Goal: Transaction & Acquisition: Download file/media

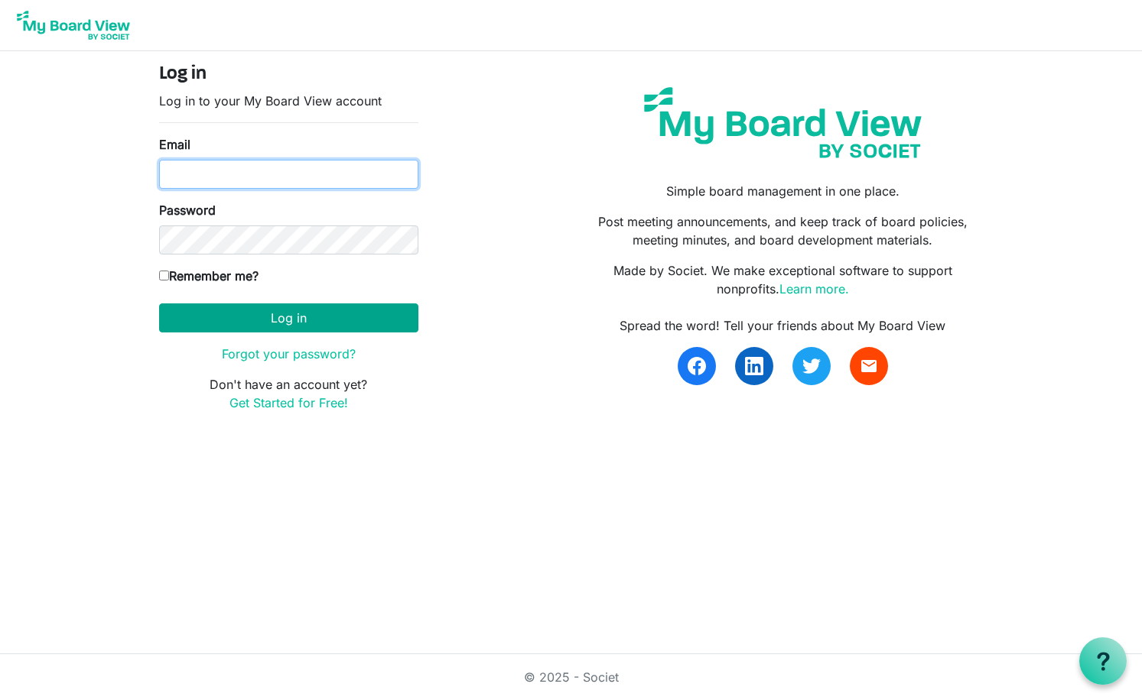
type input "lcarlisle60@gmail.com"
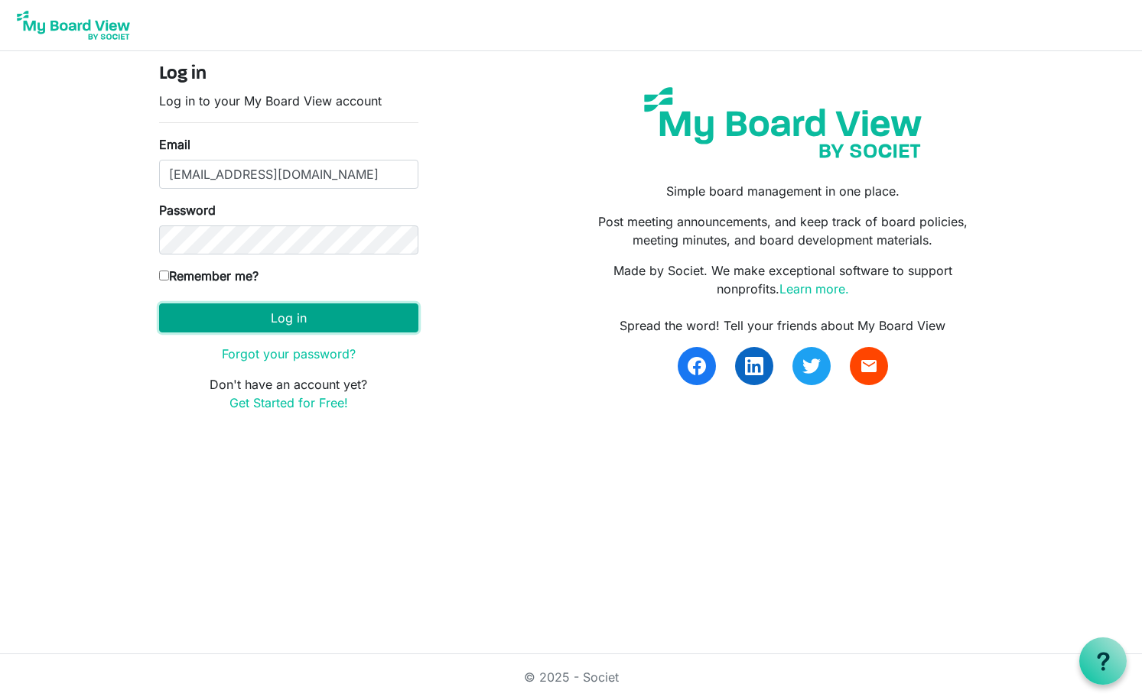
click at [220, 321] on button "Log in" at bounding box center [288, 318] width 259 height 29
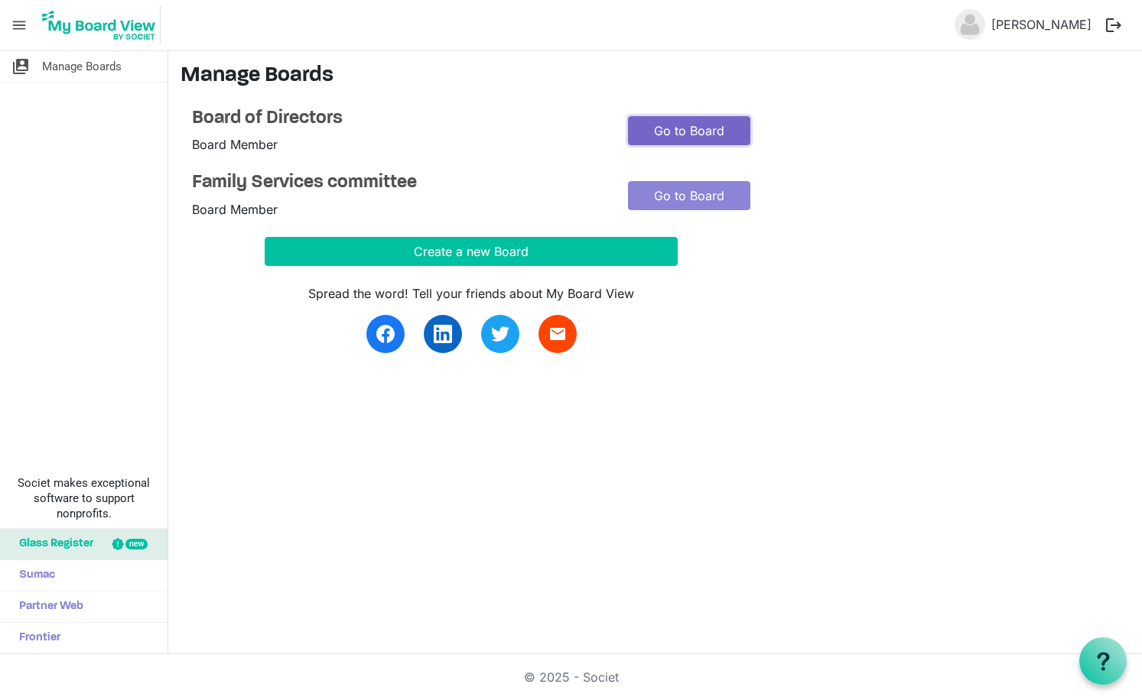
click at [694, 124] on link "Go to Board" at bounding box center [689, 130] width 122 height 29
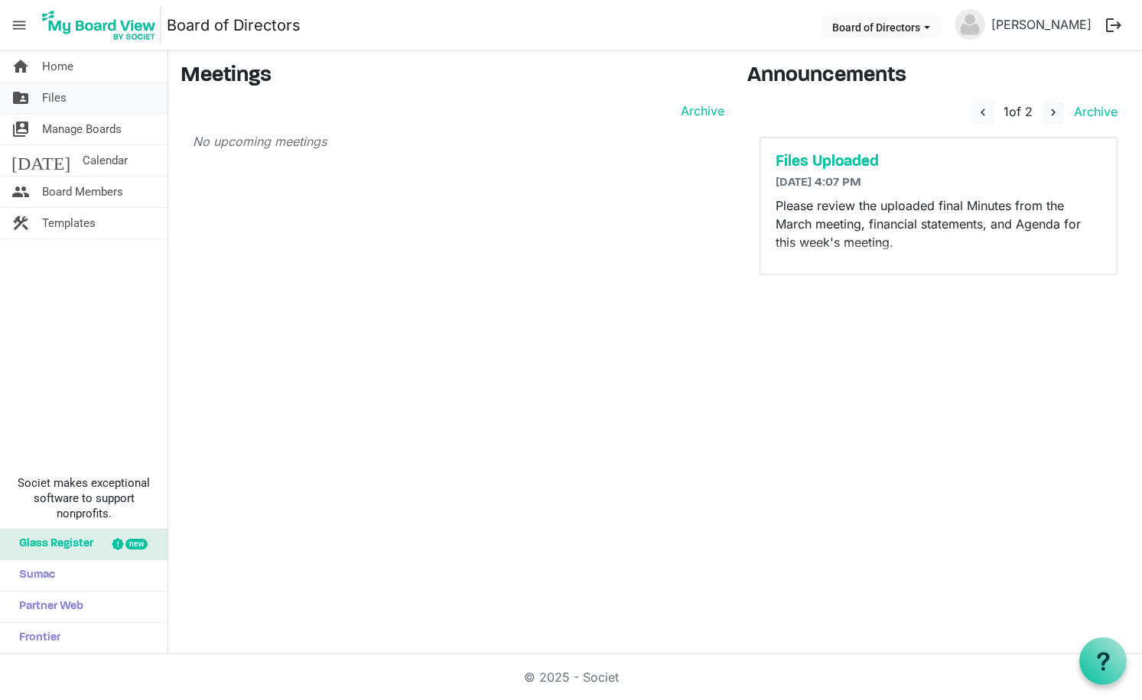
click at [63, 95] on span "Files" at bounding box center [54, 98] width 24 height 31
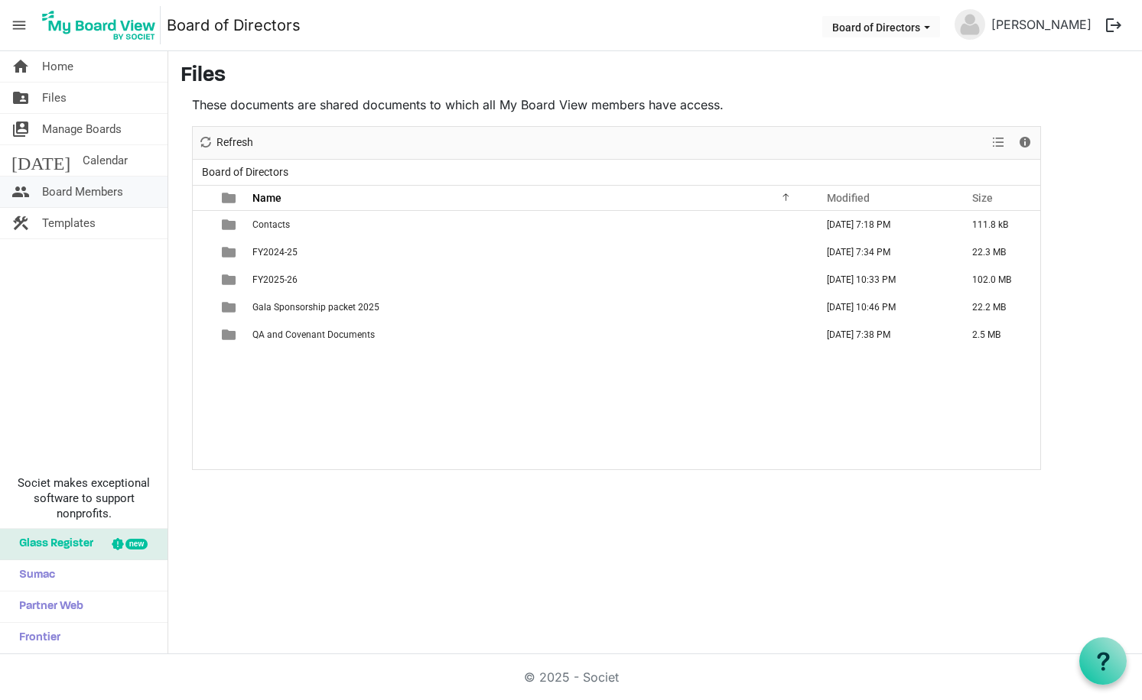
click at [55, 193] on span "Board Members" at bounding box center [82, 192] width 81 height 31
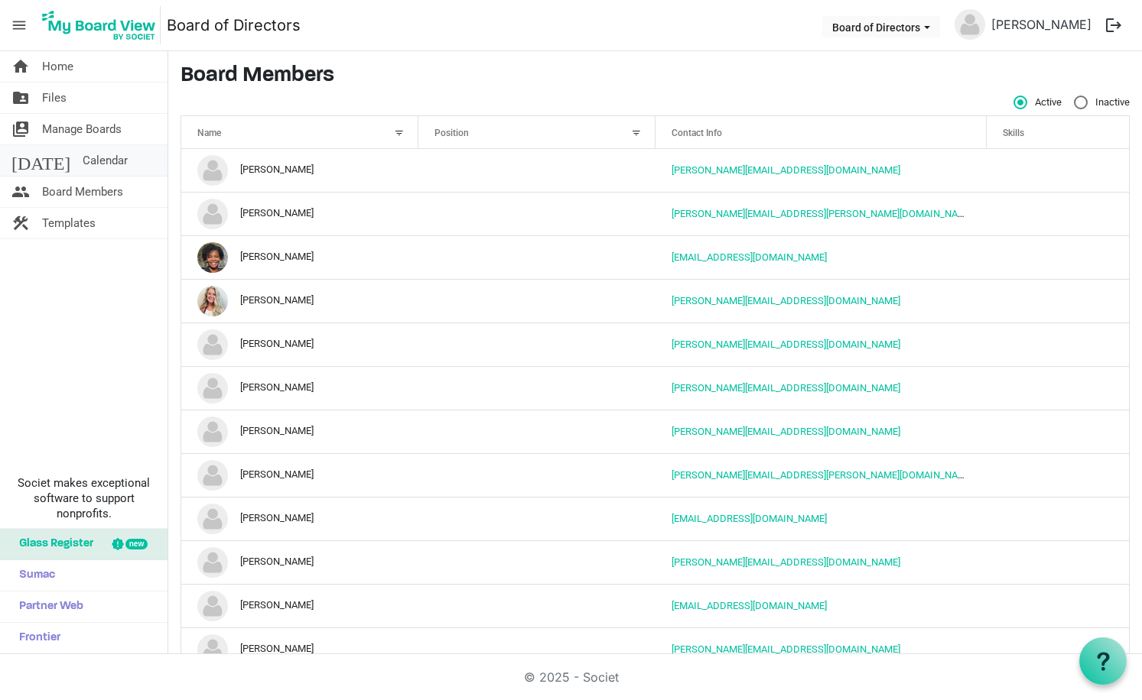
click at [83, 162] on span "Calendar" at bounding box center [105, 160] width 45 height 31
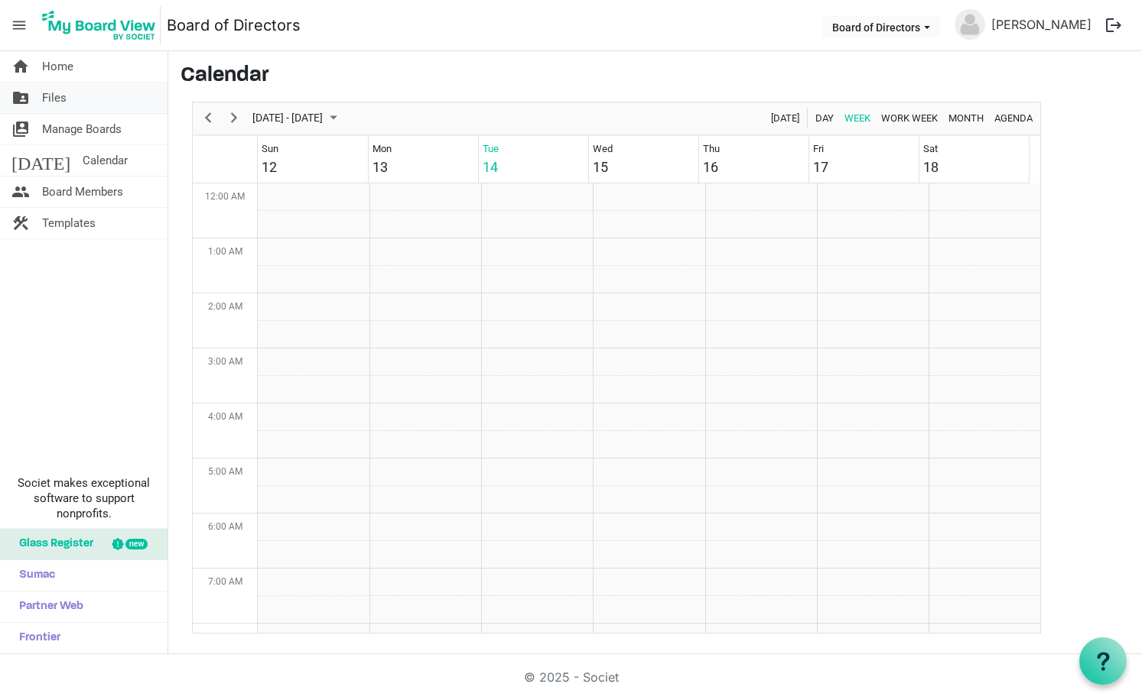
click at [52, 105] on span "Files" at bounding box center [54, 98] width 24 height 31
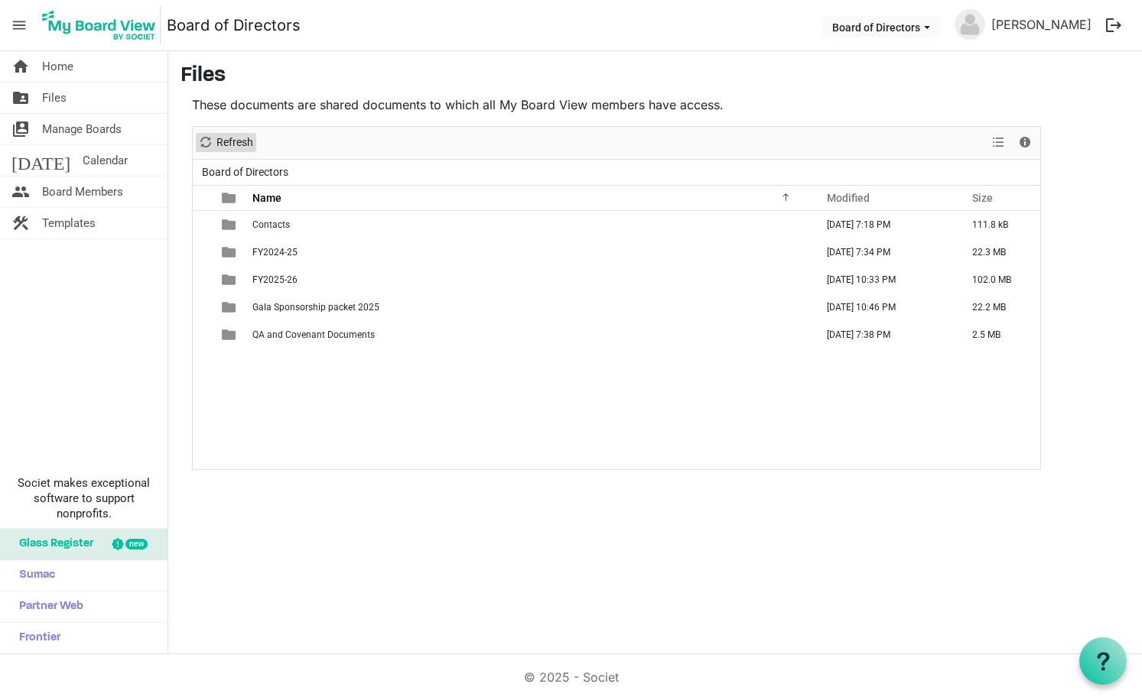
click at [210, 138] on span "Refresh" at bounding box center [206, 142] width 18 height 19
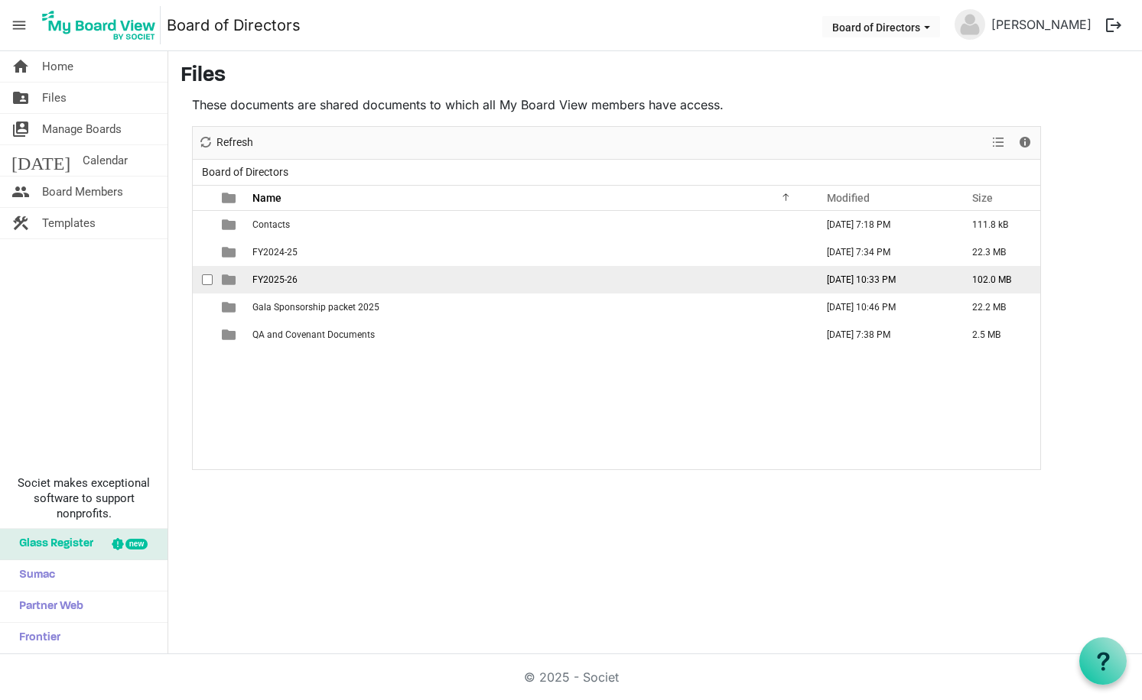
click at [280, 279] on span "FY2025-26" at bounding box center [274, 280] width 45 height 11
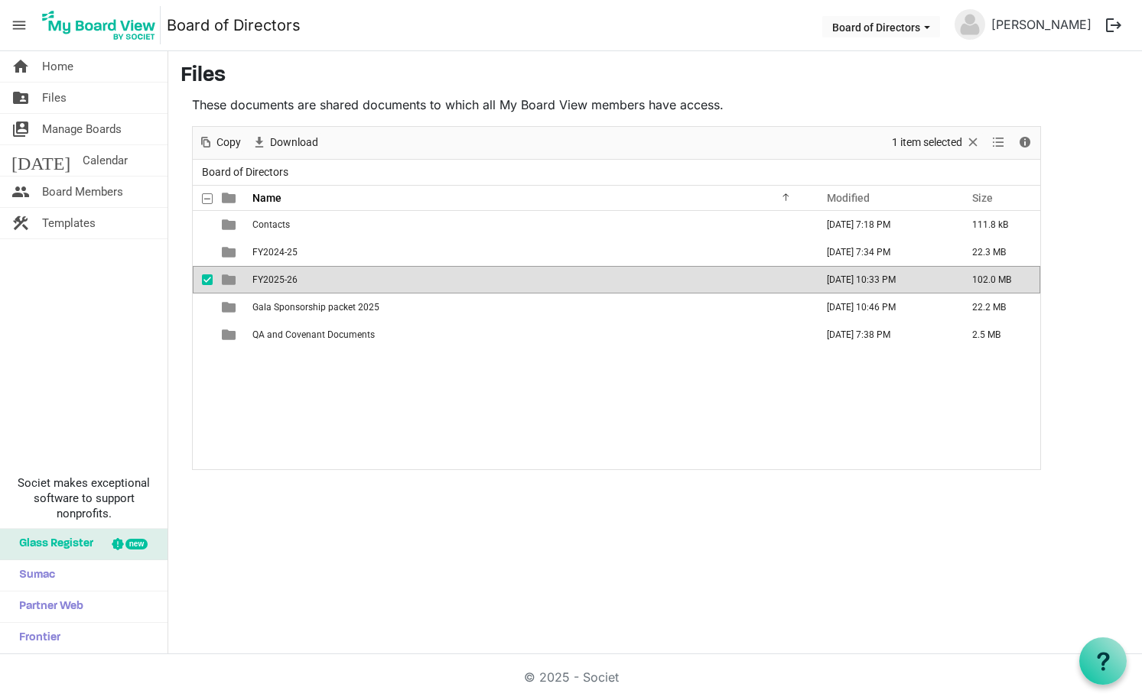
click at [280, 279] on span "FY2025-26" at bounding box center [274, 280] width 45 height 11
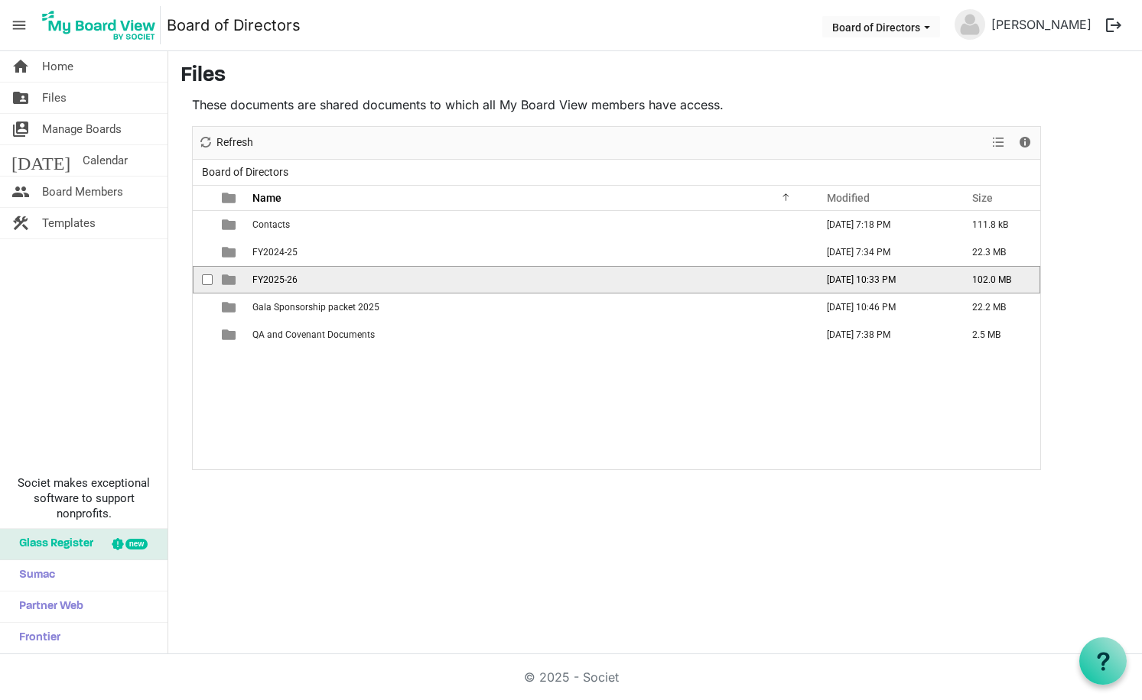
click at [280, 279] on span "FY2025-26" at bounding box center [274, 280] width 45 height 11
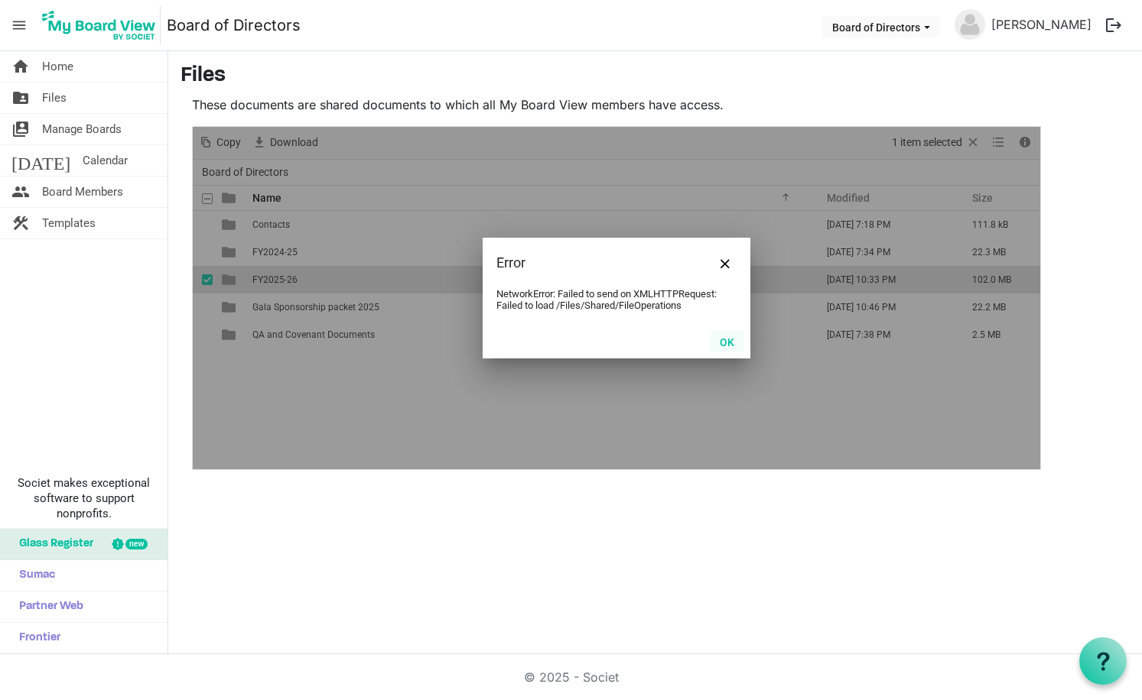
click at [726, 340] on button "OK" at bounding box center [727, 341] width 34 height 21
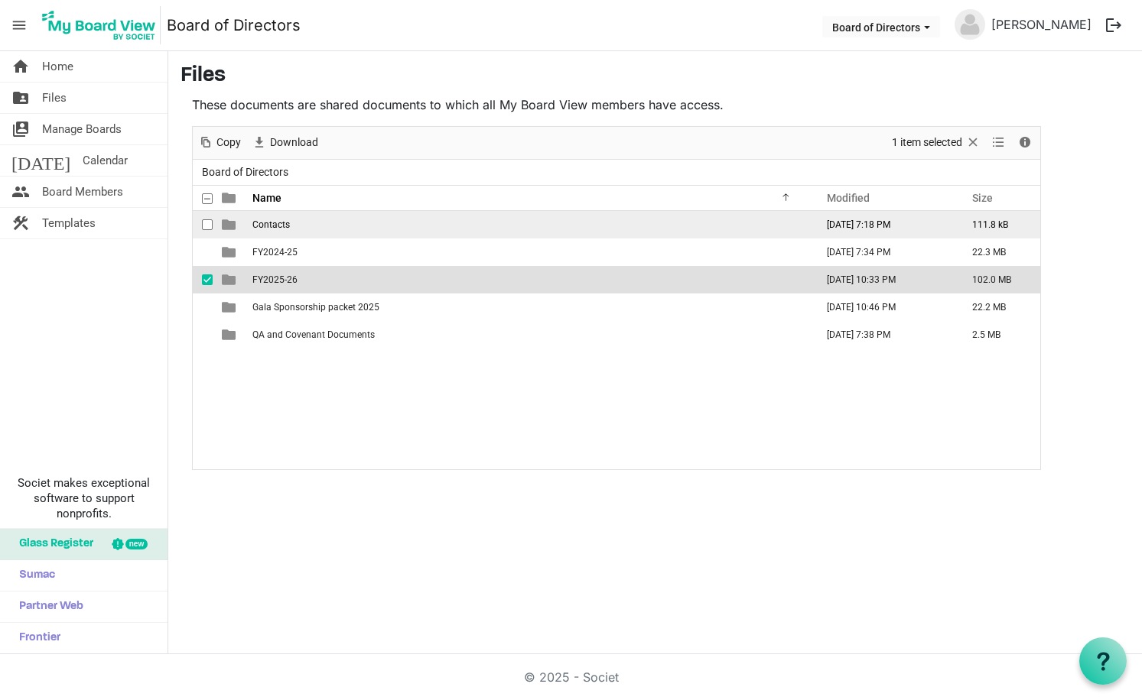
click at [416, 219] on td "Contacts" at bounding box center [529, 225] width 563 height 28
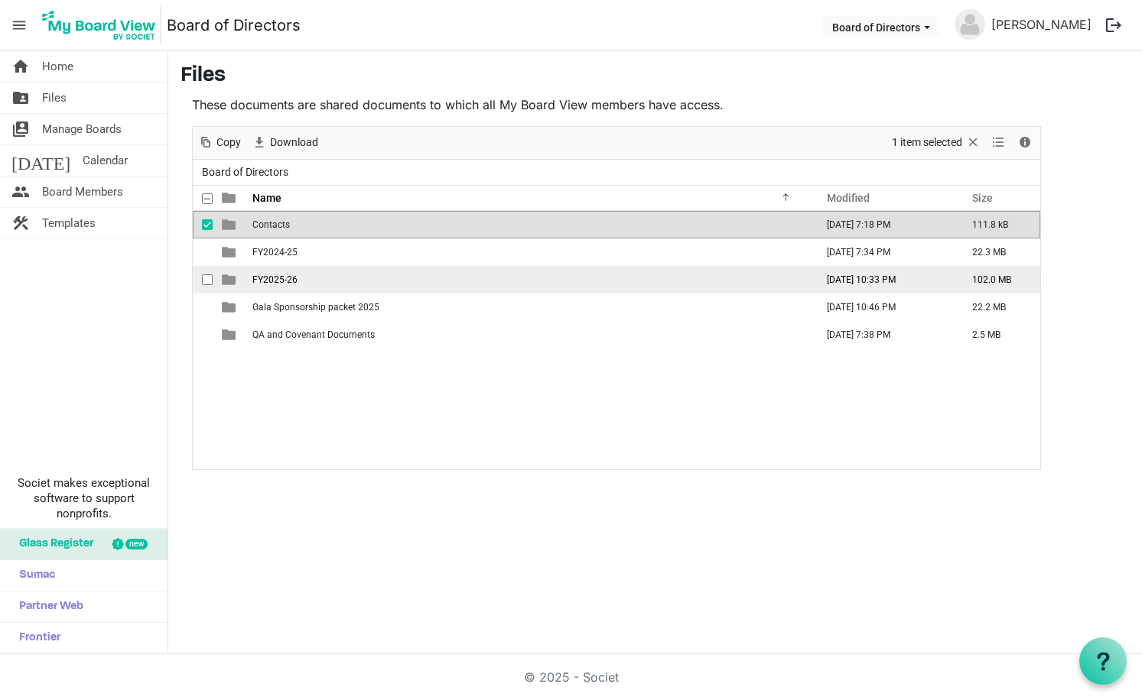
click at [294, 278] on span "FY2025-26" at bounding box center [274, 280] width 45 height 11
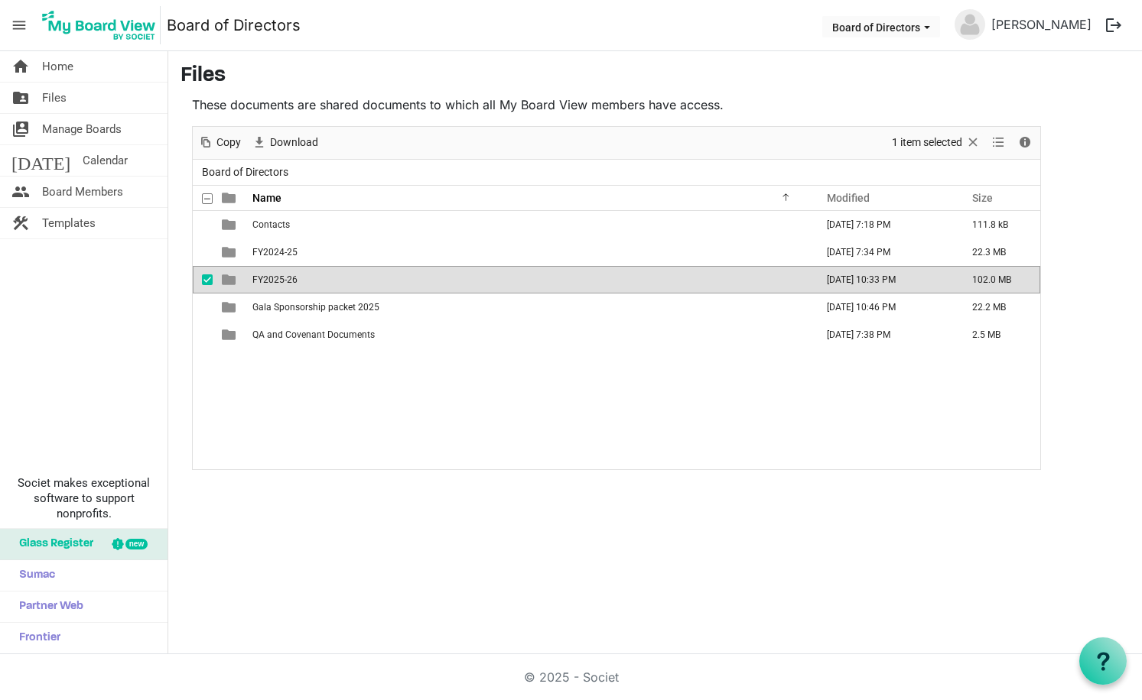
click at [294, 278] on span "FY2025-26" at bounding box center [274, 280] width 45 height 11
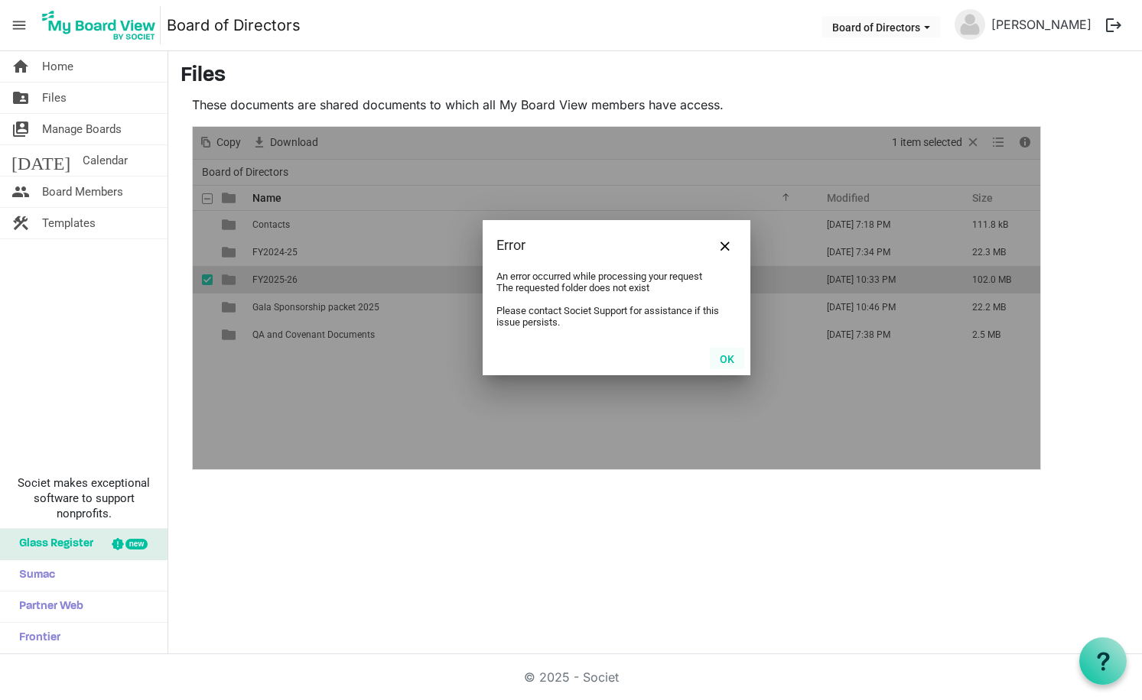
click at [738, 359] on button "OK" at bounding box center [727, 358] width 34 height 21
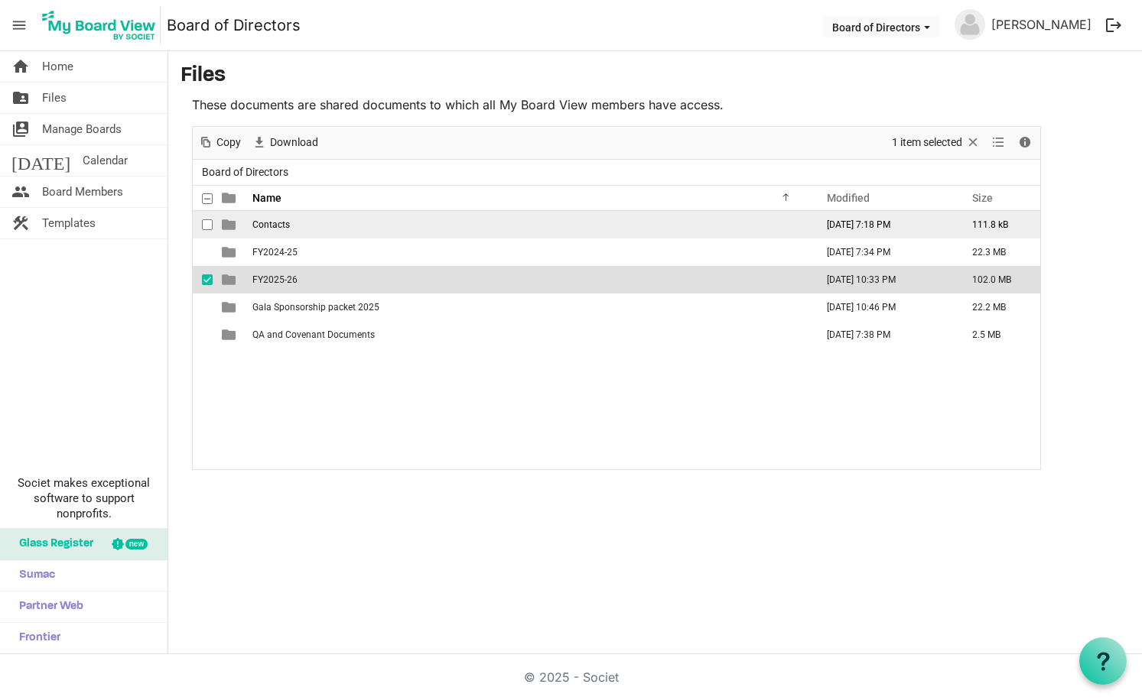
click at [331, 234] on td "Contacts" at bounding box center [529, 225] width 563 height 28
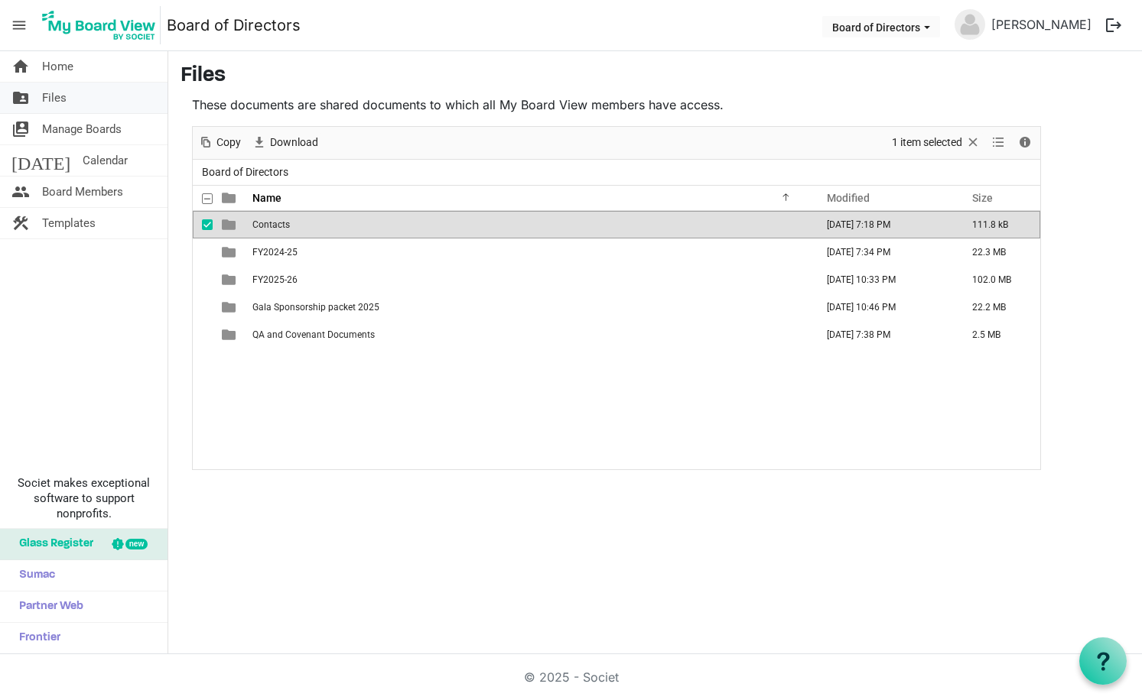
click at [73, 104] on link "folder_shared Files" at bounding box center [83, 98] width 167 height 31
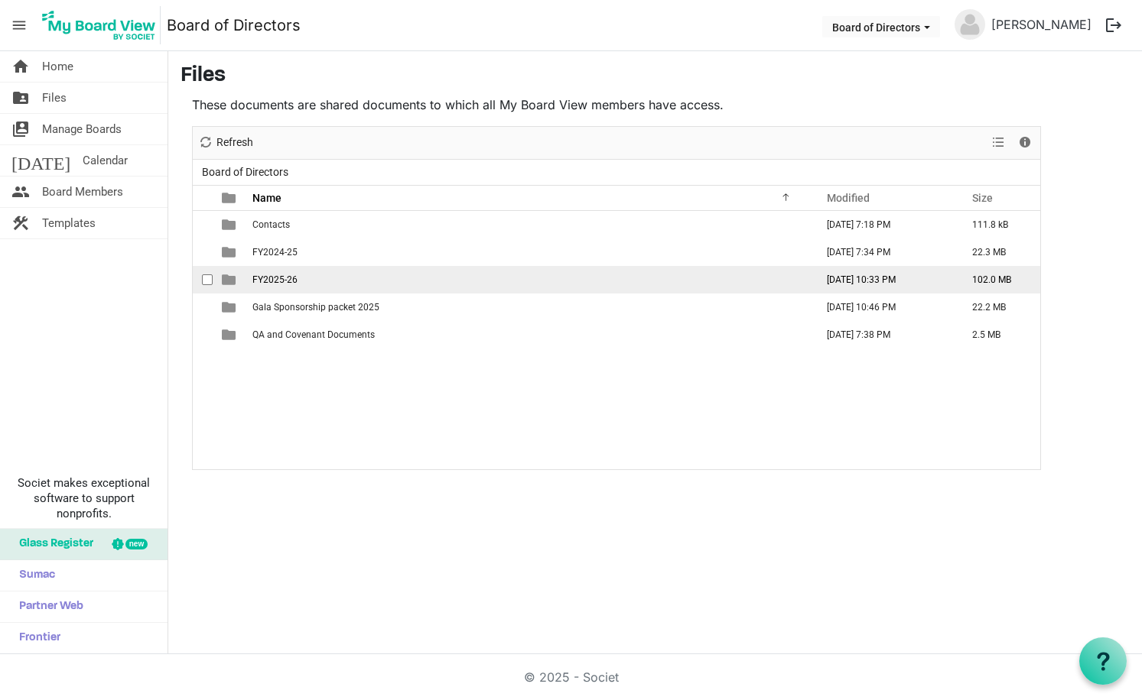
click at [228, 280] on span "is template cell column header type" at bounding box center [229, 280] width 14 height 14
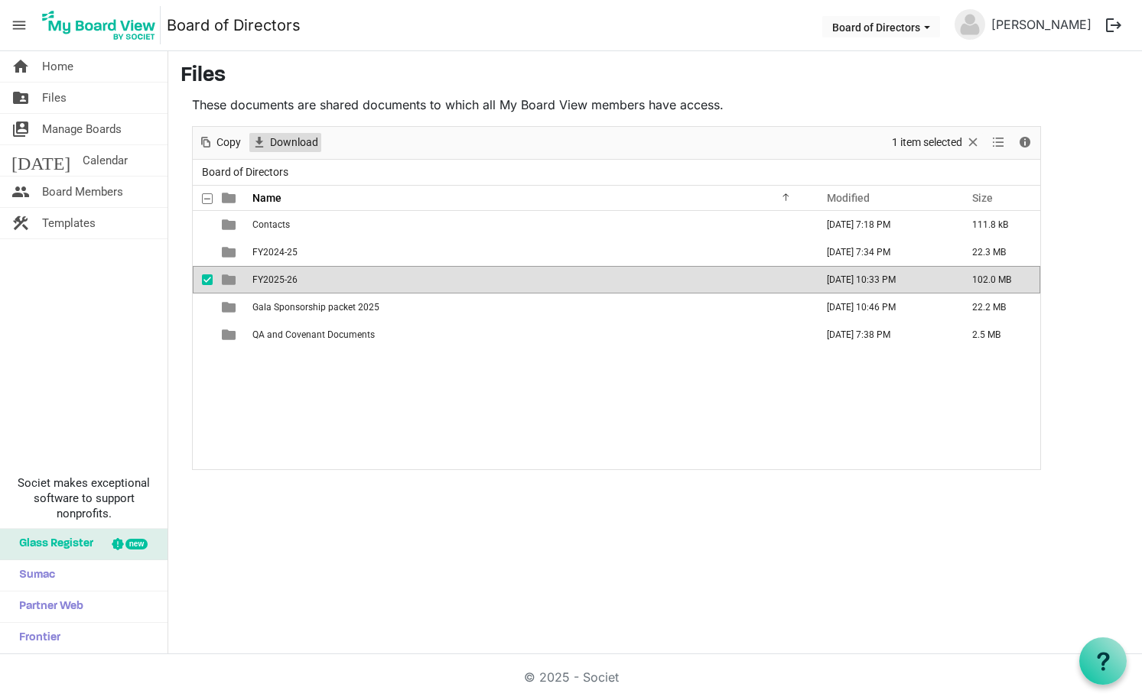
click at [298, 145] on span "Download" at bounding box center [293, 142] width 51 height 19
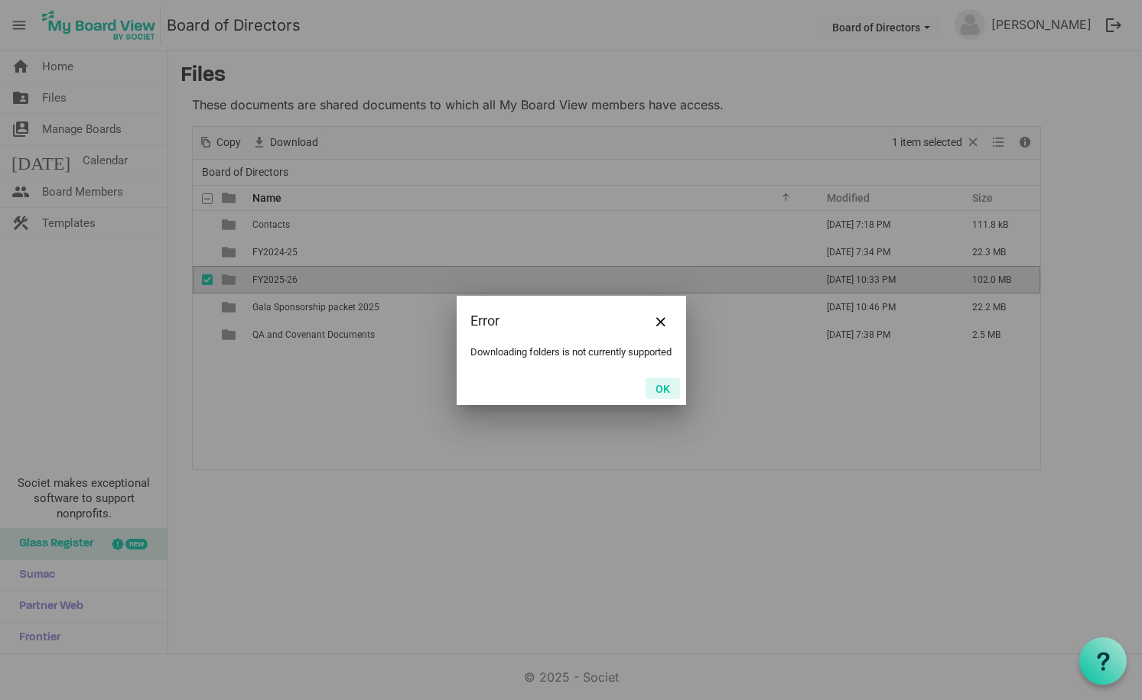
click at [671, 394] on button "OK" at bounding box center [662, 388] width 34 height 21
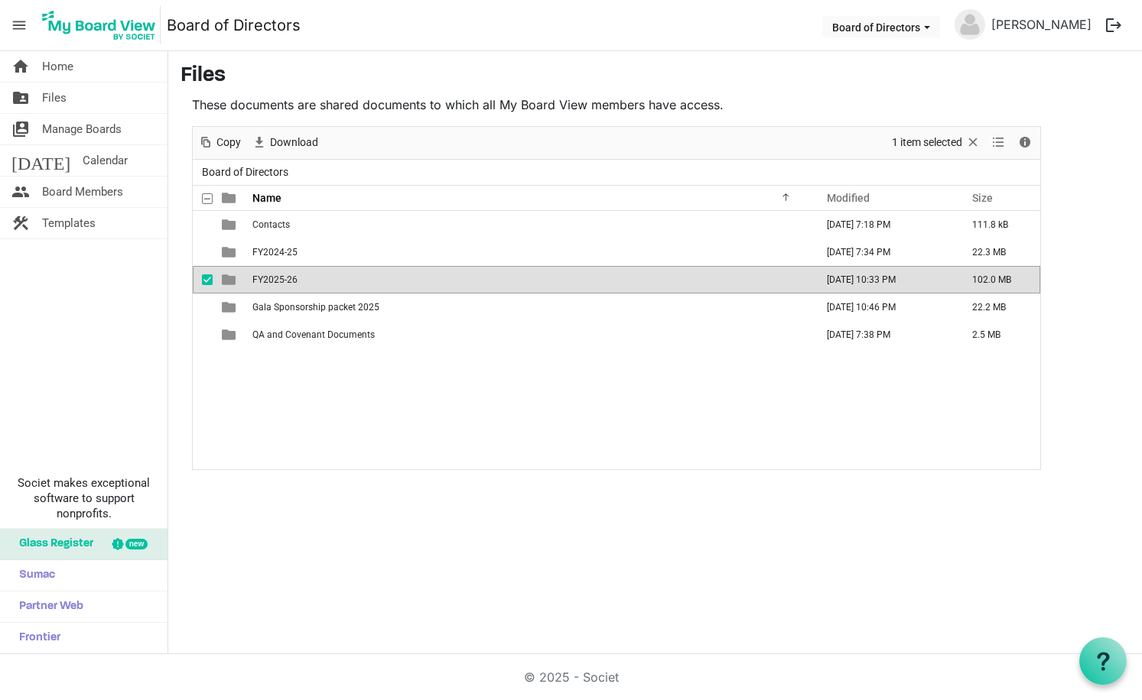
click at [291, 281] on span "FY2025-26" at bounding box center [274, 280] width 45 height 11
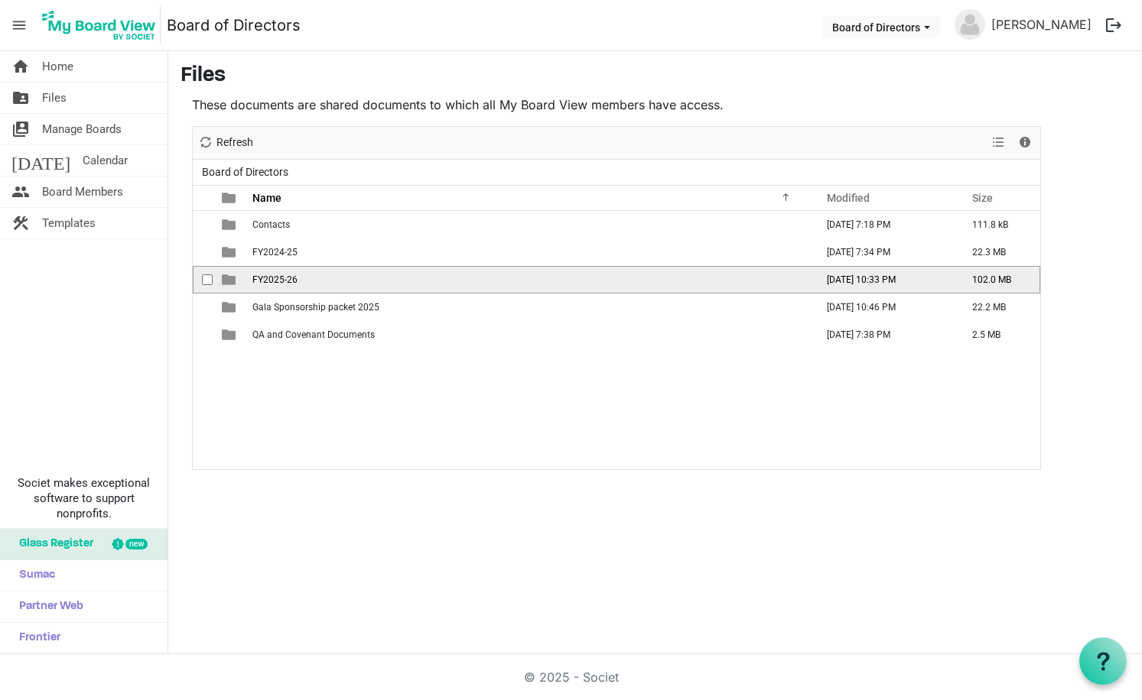
click at [291, 281] on span "FY2025-26" at bounding box center [274, 280] width 45 height 11
